Goal: Subscribe to service/newsletter

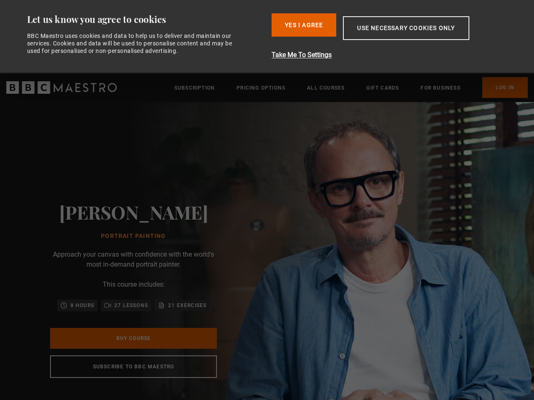
scroll to position [0, 108]
click at [267, 200] on div "[PERSON_NAME] Portrait Painting Approach your canvas with confidence with the w…" at bounding box center [133, 289] width 267 height 375
click at [393, 37] on button "Use necessary cookies only" at bounding box center [406, 28] width 126 height 24
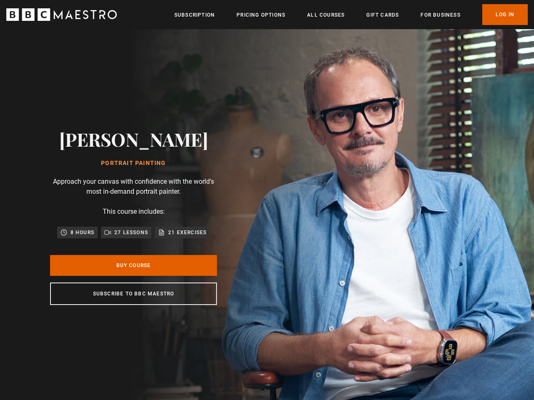
click at [393, 37] on button "Use necessary cookies only" at bounding box center [406, 28] width 126 height 24
click at [304, 25] on header "Menu Close Subscription Pricing Options All Courses Gift Cards For business Alr…" at bounding box center [267, 14] width 534 height 29
click at [392, 55] on img at bounding box center [296, 216] width 534 height 375
click at [406, 28] on header "Menu Close Subscription Pricing Options All Courses Gift Cards For business Alr…" at bounding box center [267, 14] width 534 height 29
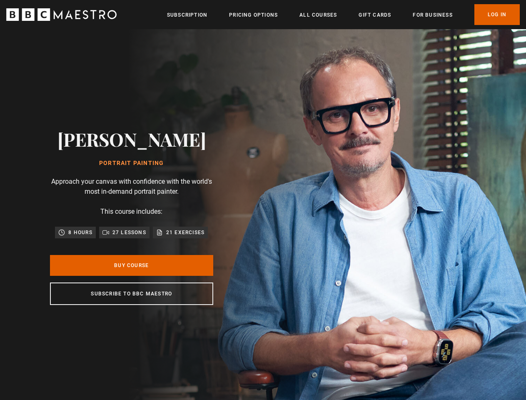
click at [133, 353] on div "[PERSON_NAME] Portrait Painting Approach your canvas with confidence with the w…" at bounding box center [131, 216] width 263 height 375
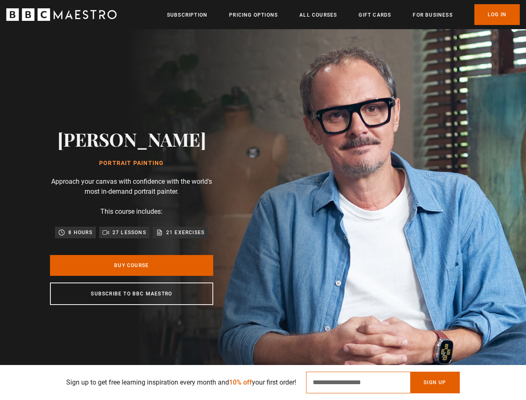
click at [389, 383] on input "Email Address" at bounding box center [358, 383] width 104 height 22
click at [441, 383] on button "Sign Up" at bounding box center [435, 383] width 49 height 22
